Goal: Information Seeking & Learning: Learn about a topic

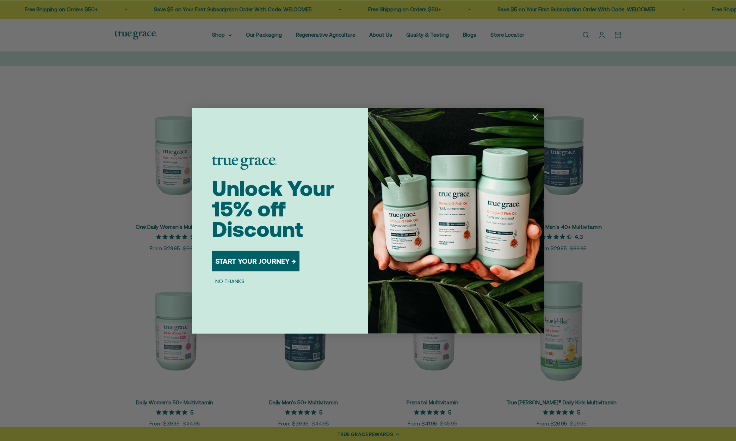
scroll to position [108, 0]
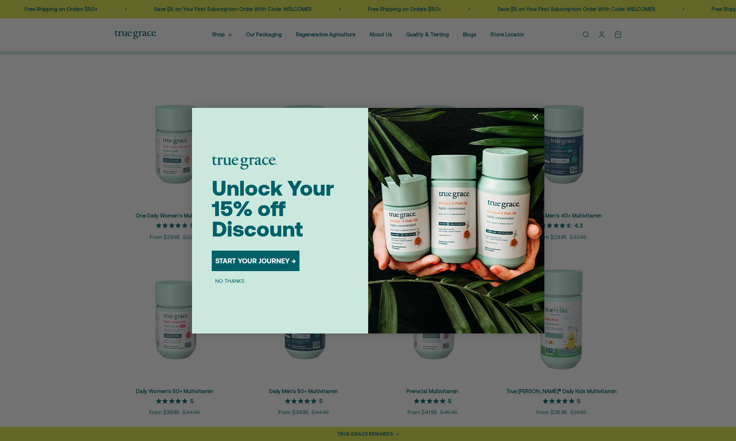
click at [534, 116] on icon "Close dialog" at bounding box center [535, 116] width 5 height 5
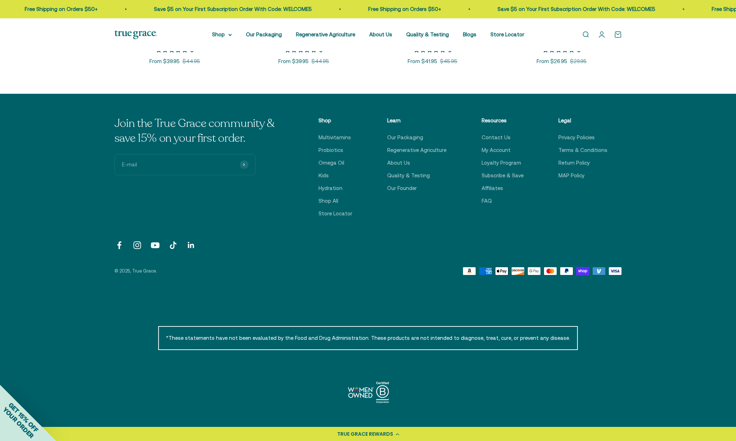
scroll to position [461, 0]
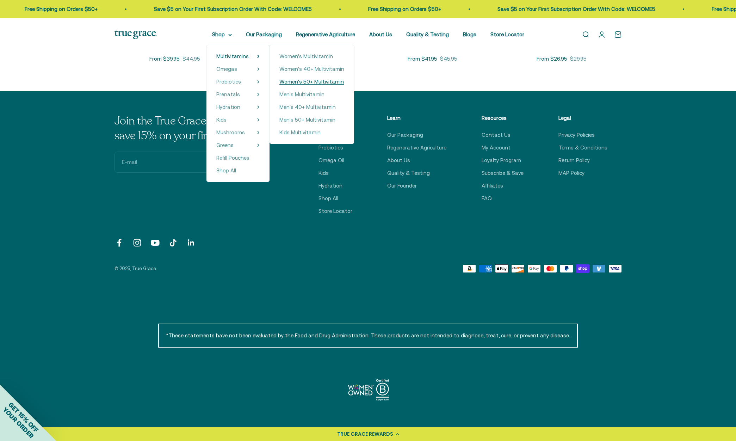
click at [294, 81] on span "Women's 50+ Multivitamin" at bounding box center [311, 82] width 64 height 6
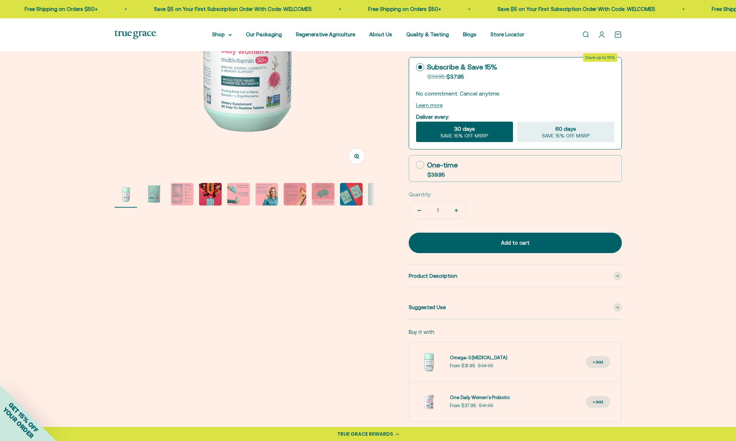
scroll to position [181, 0]
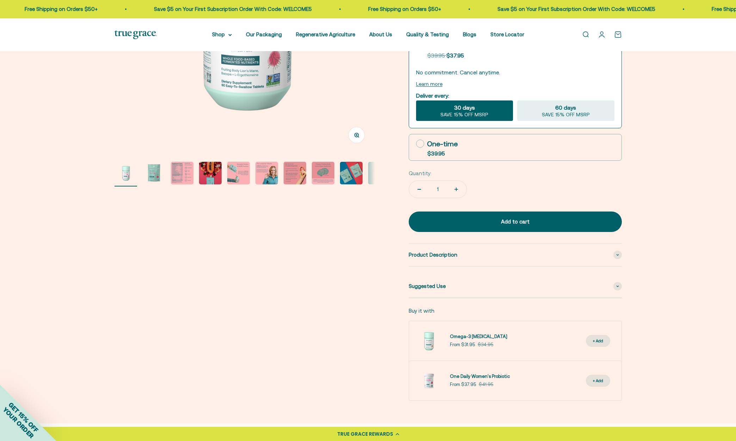
click at [215, 172] on img "Go to item 4" at bounding box center [210, 173] width 23 height 23
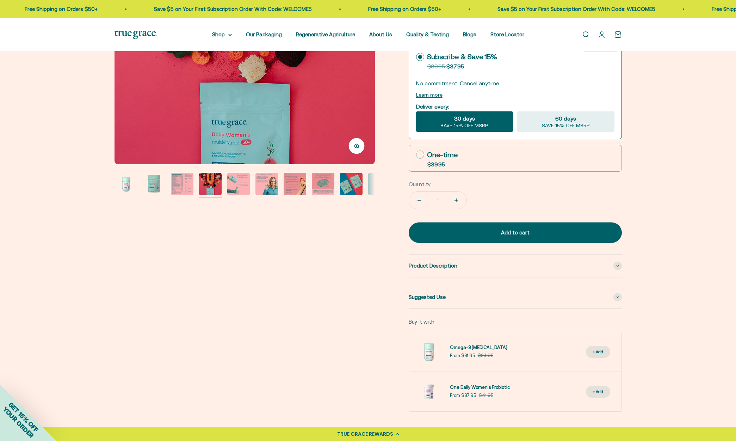
scroll to position [181, 0]
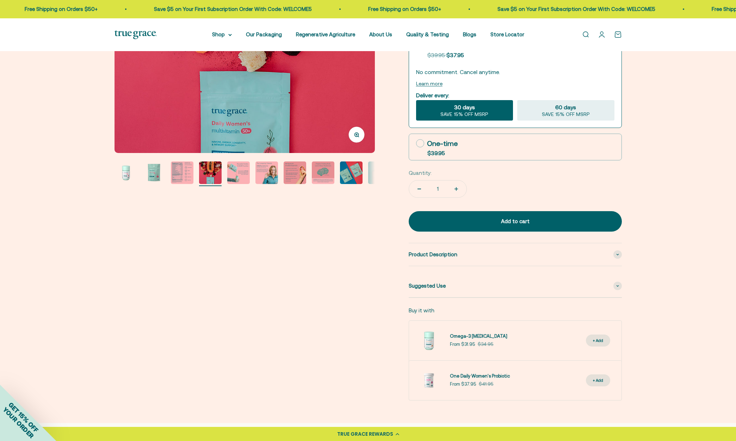
click at [242, 180] on img "Go to item 5" at bounding box center [238, 172] width 23 height 23
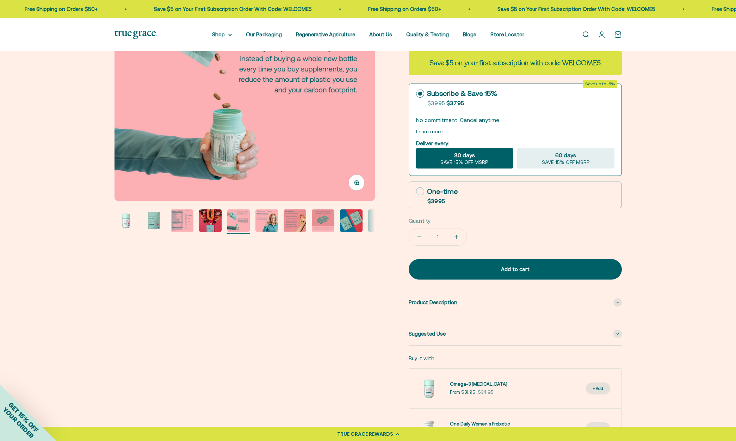
scroll to position [218, 0]
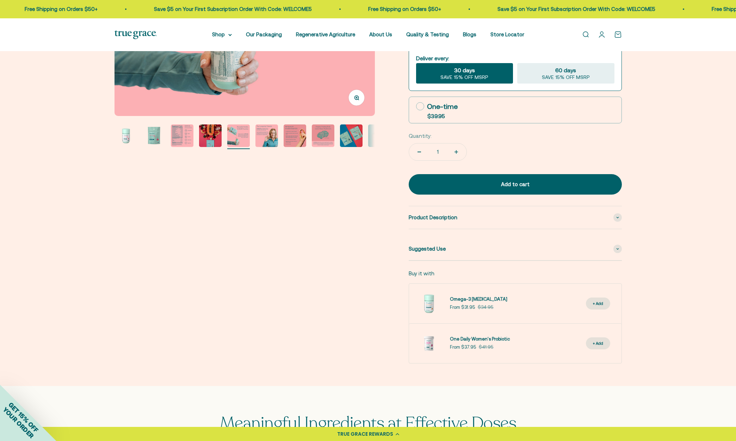
click at [260, 141] on img "Go to item 6" at bounding box center [266, 135] width 23 height 23
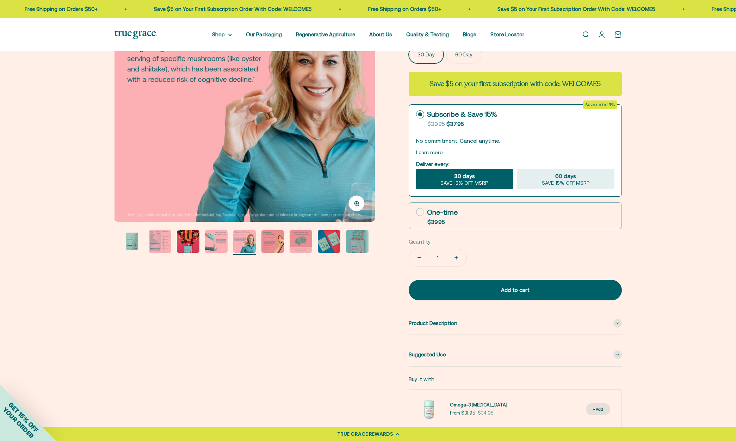
scroll to position [124, 0]
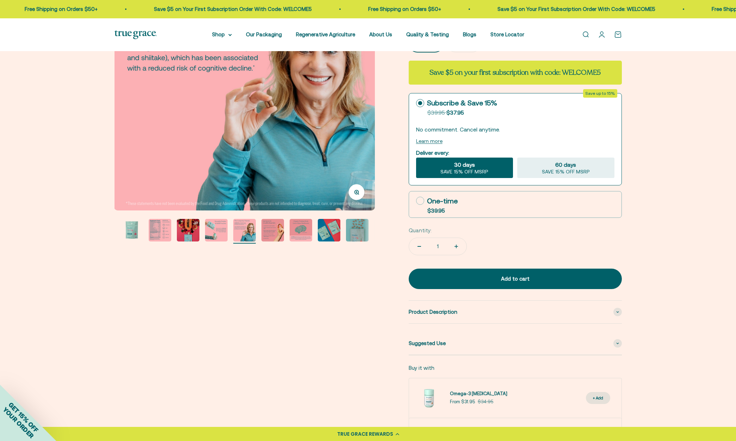
click at [277, 232] on img "Go to item 7" at bounding box center [272, 230] width 23 height 23
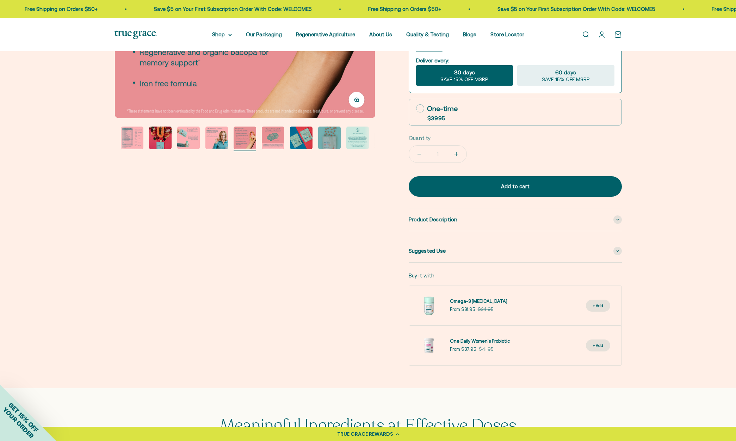
scroll to position [0, 0]
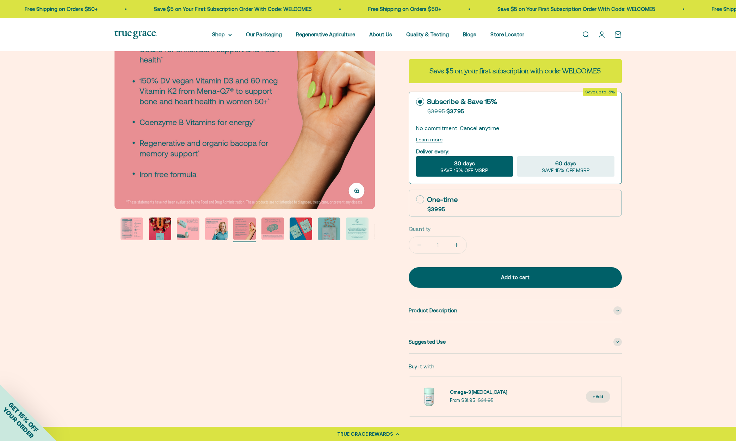
click at [275, 234] on img "Go to item 8" at bounding box center [272, 228] width 23 height 23
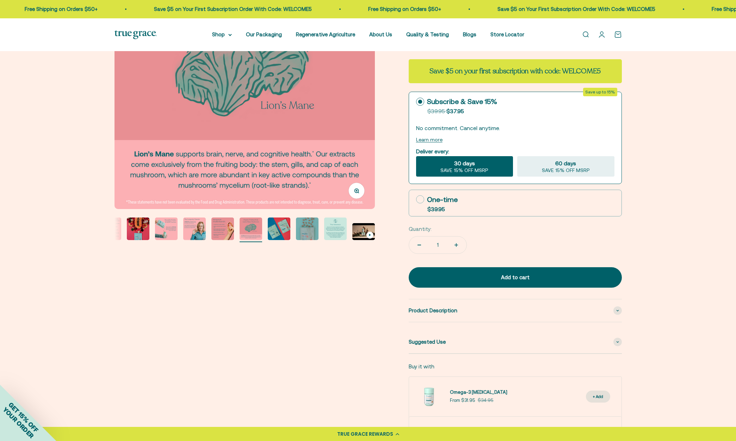
click at [283, 230] on img "Go to item 9" at bounding box center [279, 228] width 23 height 23
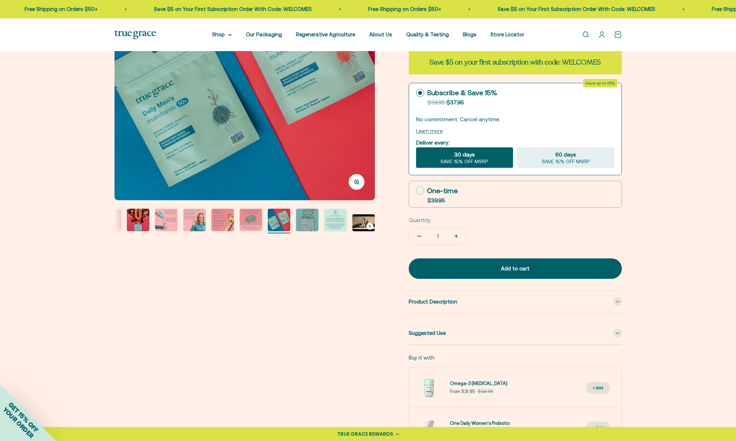
click at [308, 225] on img "Go to item 10" at bounding box center [307, 220] width 23 height 23
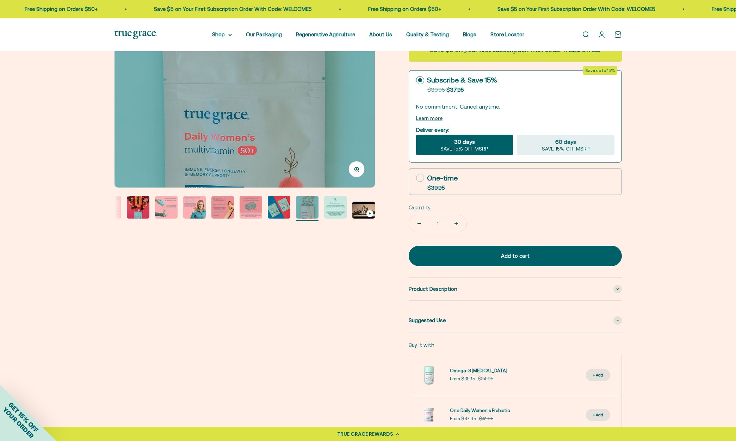
click at [346, 216] on img "Go to item 11" at bounding box center [335, 207] width 23 height 23
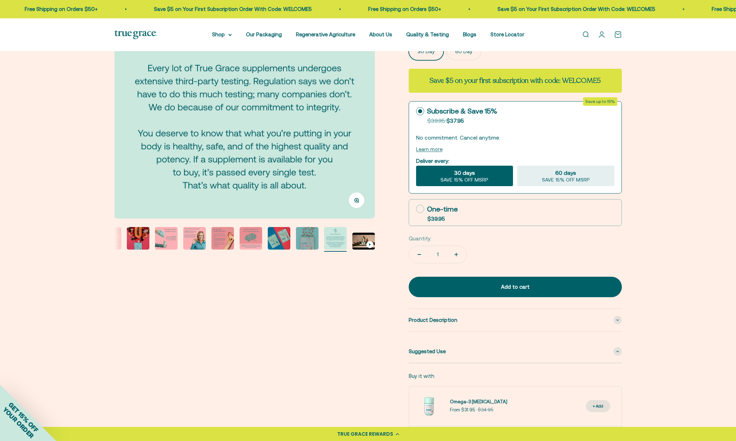
click at [369, 246] on icon "Go to item 12" at bounding box center [370, 244] width 2 height 3
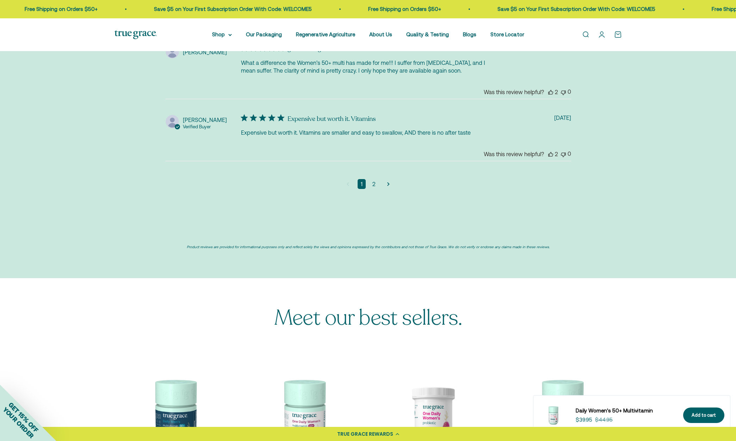
scroll to position [1833, 0]
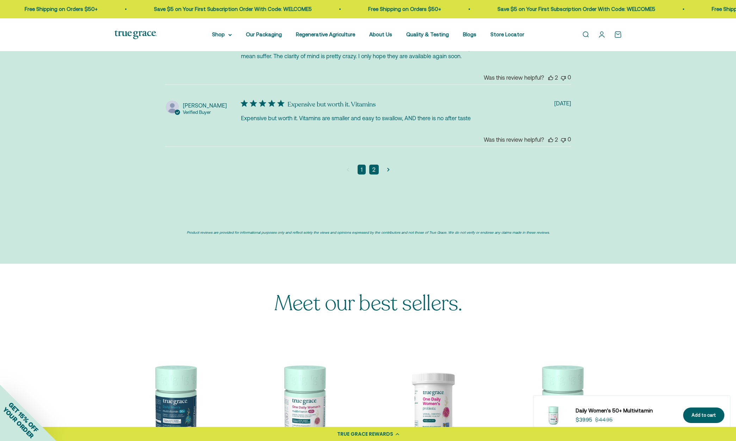
click at [376, 165] on link "2" at bounding box center [374, 170] width 10 height 10
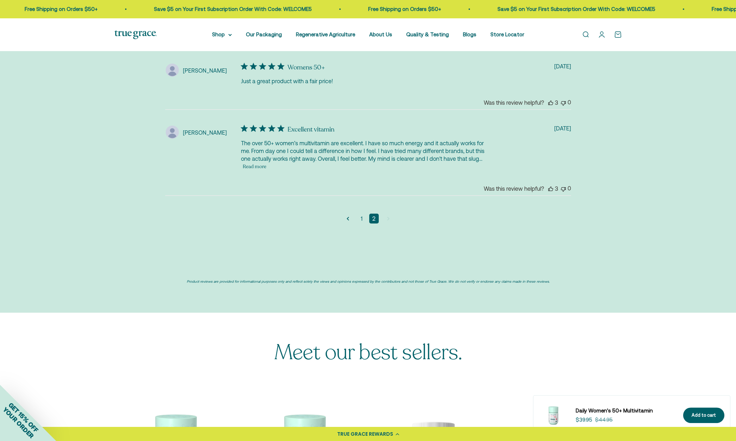
scroll to position [1678, 0]
